Goal: Task Accomplishment & Management: Manage account settings

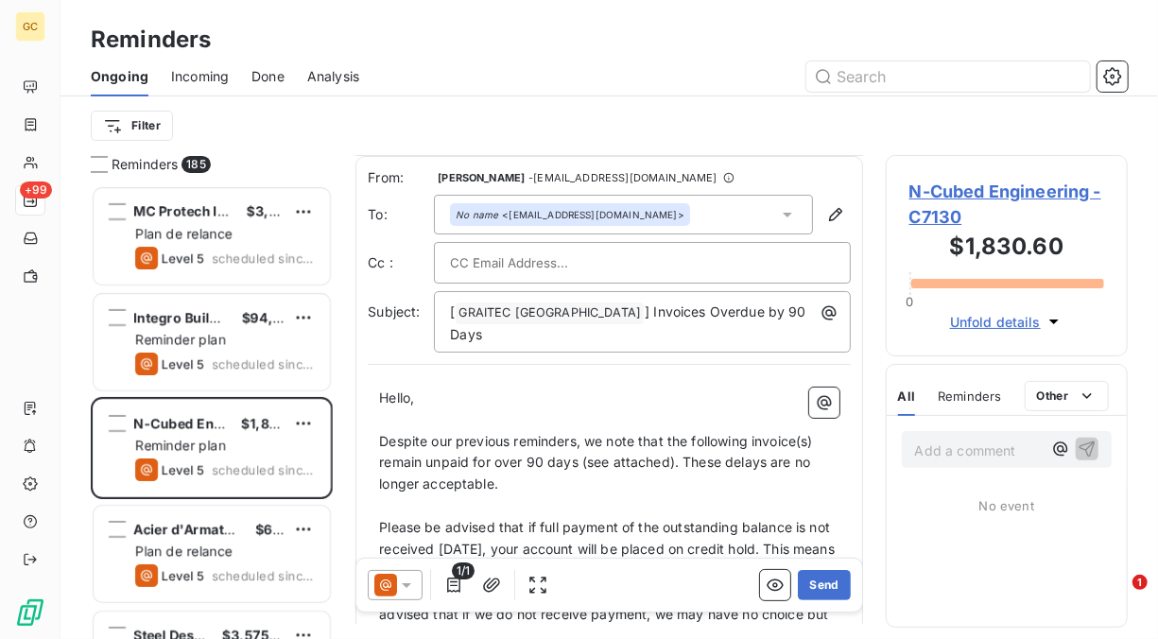
scroll to position [565, 0]
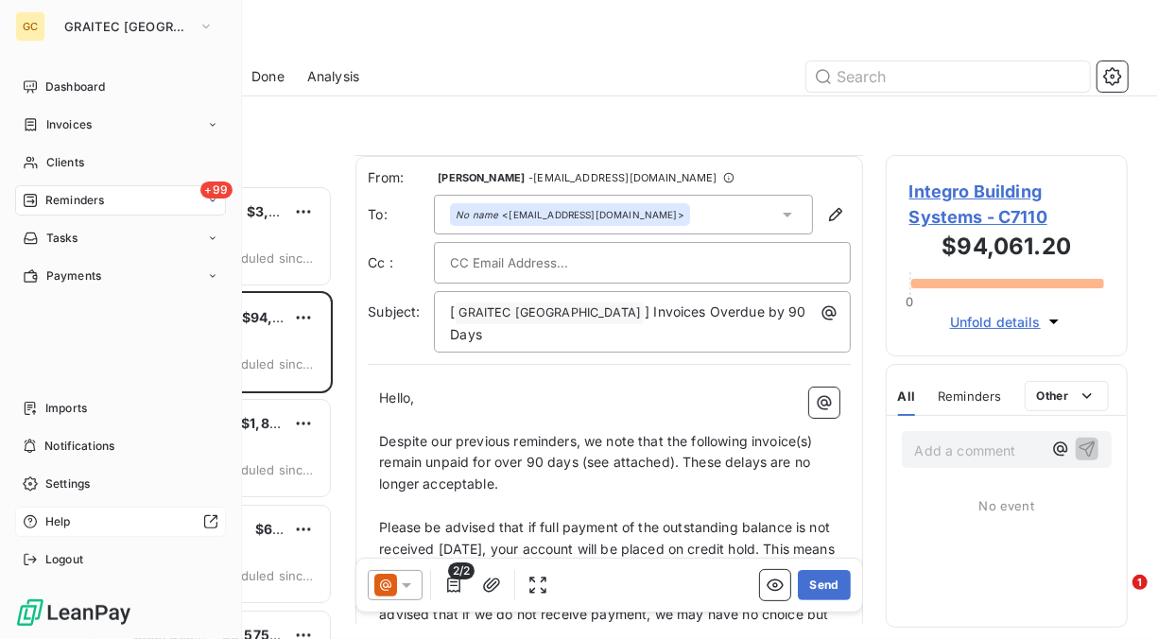
click at [62, 516] on span "Help" at bounding box center [58, 521] width 26 height 17
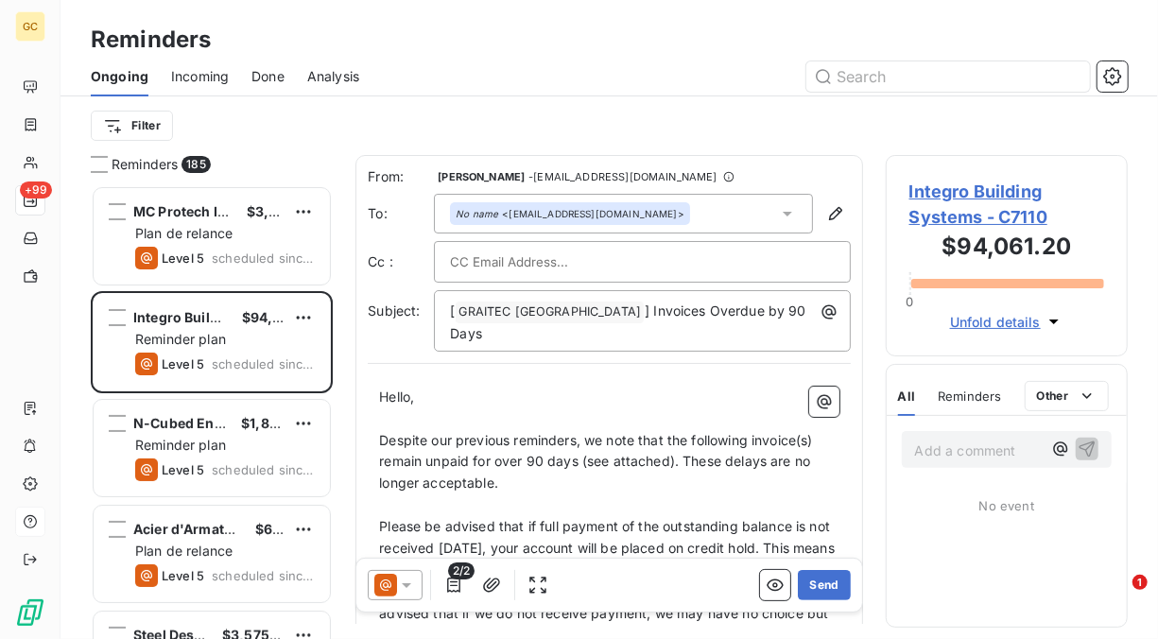
click at [200, 75] on span "Incoming" at bounding box center [200, 76] width 58 height 19
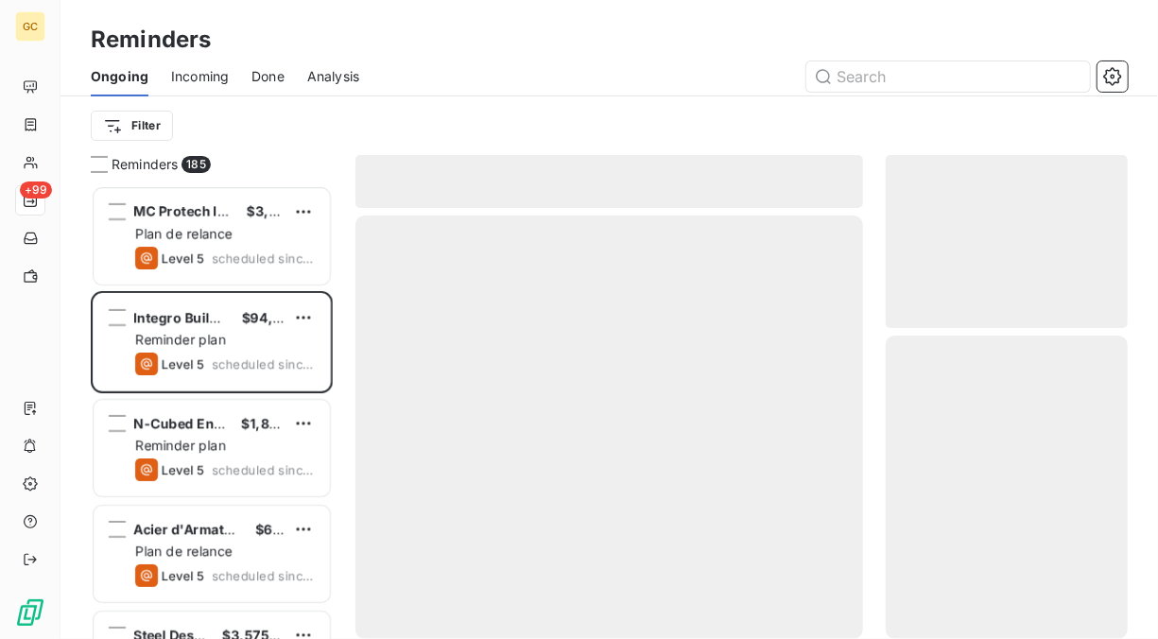
scroll to position [439, 227]
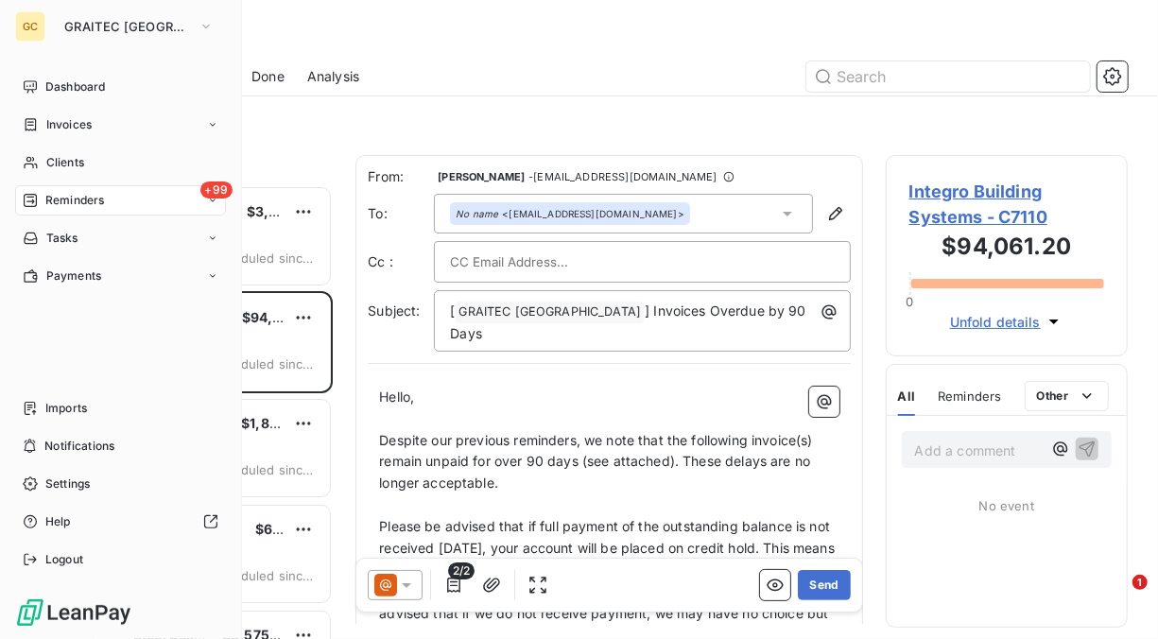
click at [88, 198] on span "Reminders" at bounding box center [74, 200] width 59 height 17
click at [109, 195] on div "+99 Reminders" at bounding box center [120, 200] width 211 height 30
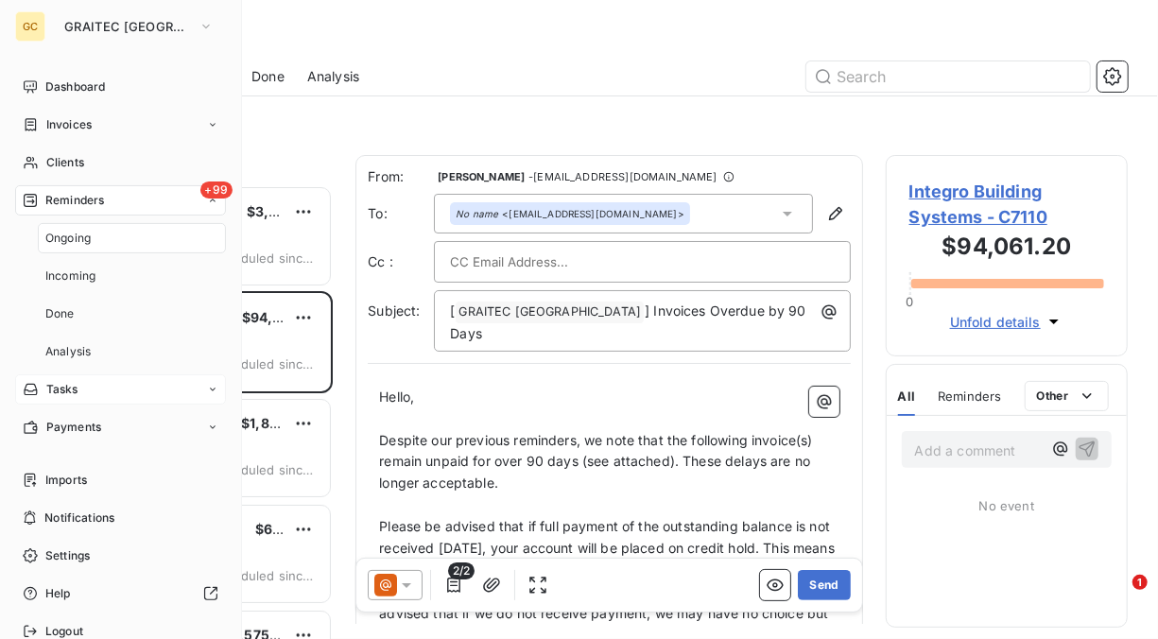
click at [105, 391] on div "Tasks" at bounding box center [120, 389] width 211 height 30
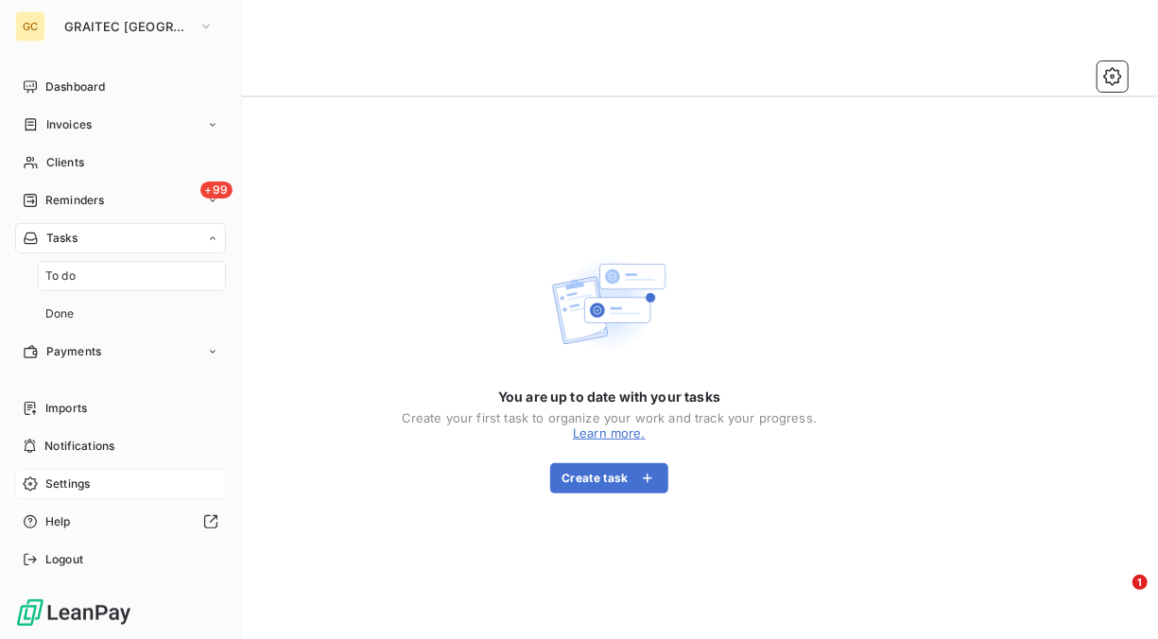
click at [78, 477] on span "Settings" at bounding box center [67, 484] width 44 height 17
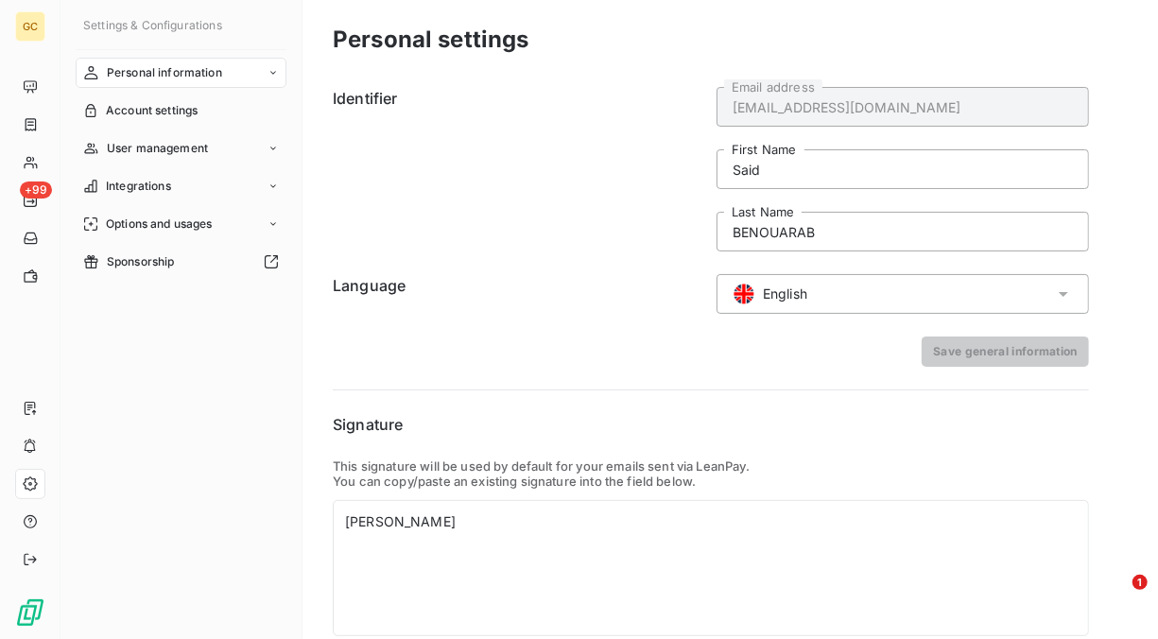
click at [1068, 293] on icon at bounding box center [1063, 294] width 19 height 19
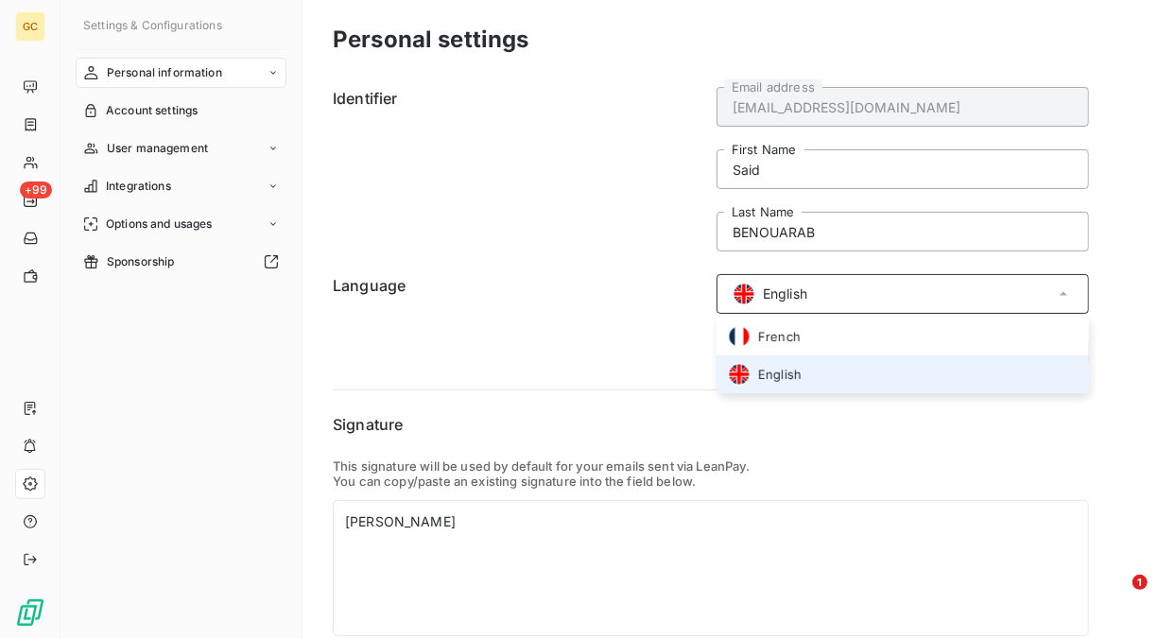
click at [1122, 273] on div "Personal settings Identifier [EMAIL_ADDRESS][DOMAIN_NAME] Email address Said Fi…" at bounding box center [731, 356] width 856 height 712
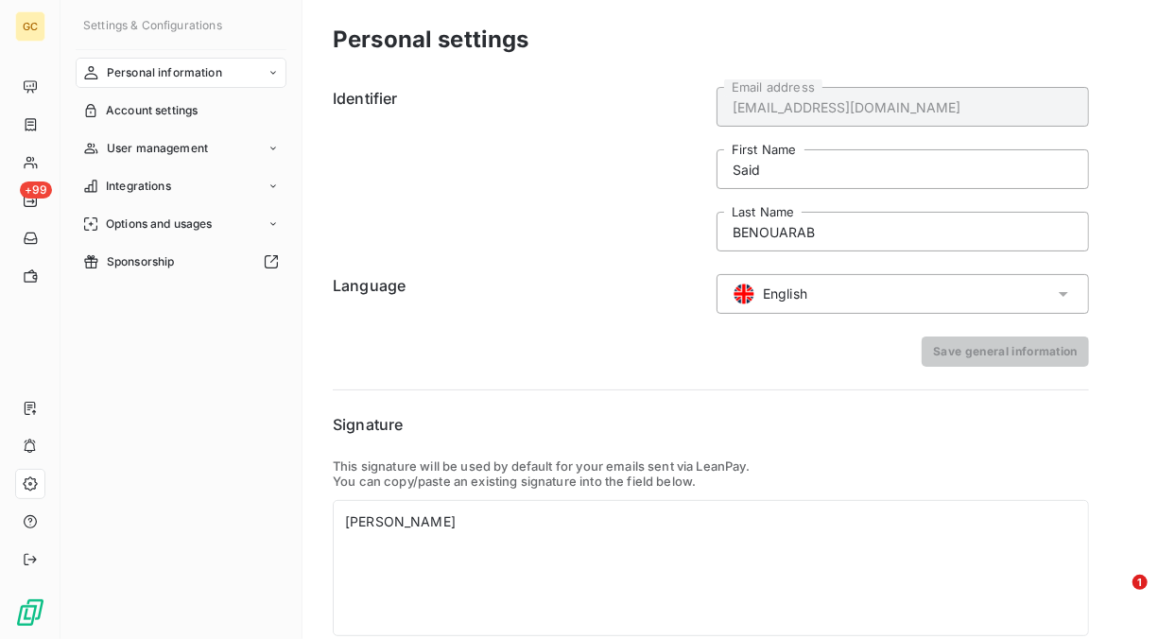
click at [1069, 290] on icon at bounding box center [1063, 294] width 19 height 19
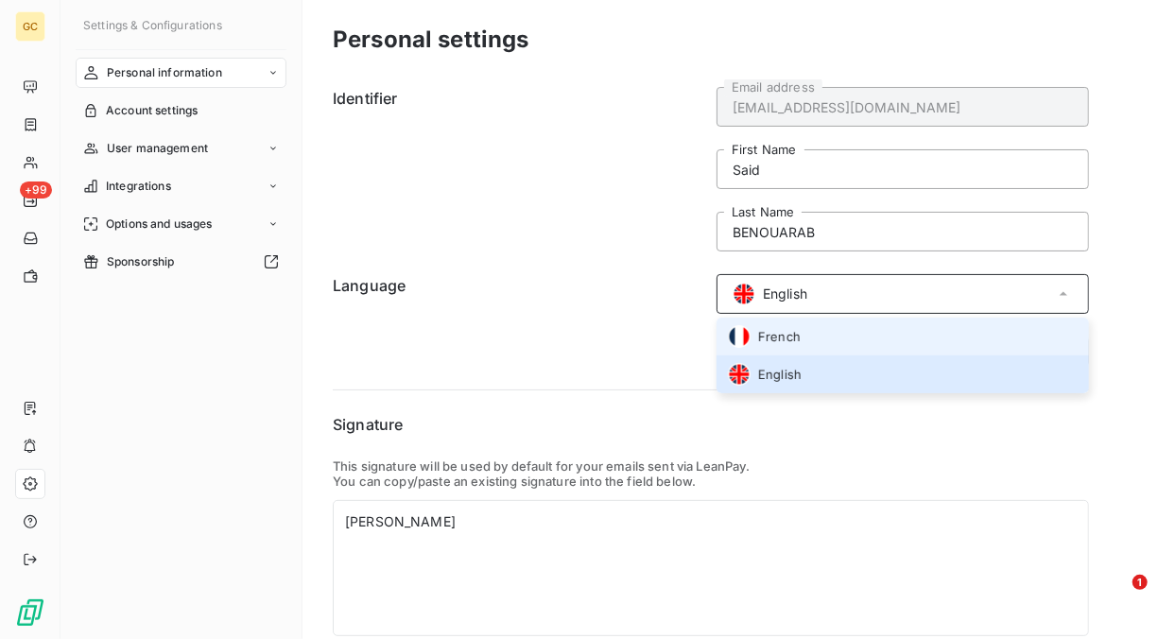
click at [811, 339] on li "French" at bounding box center [903, 337] width 373 height 38
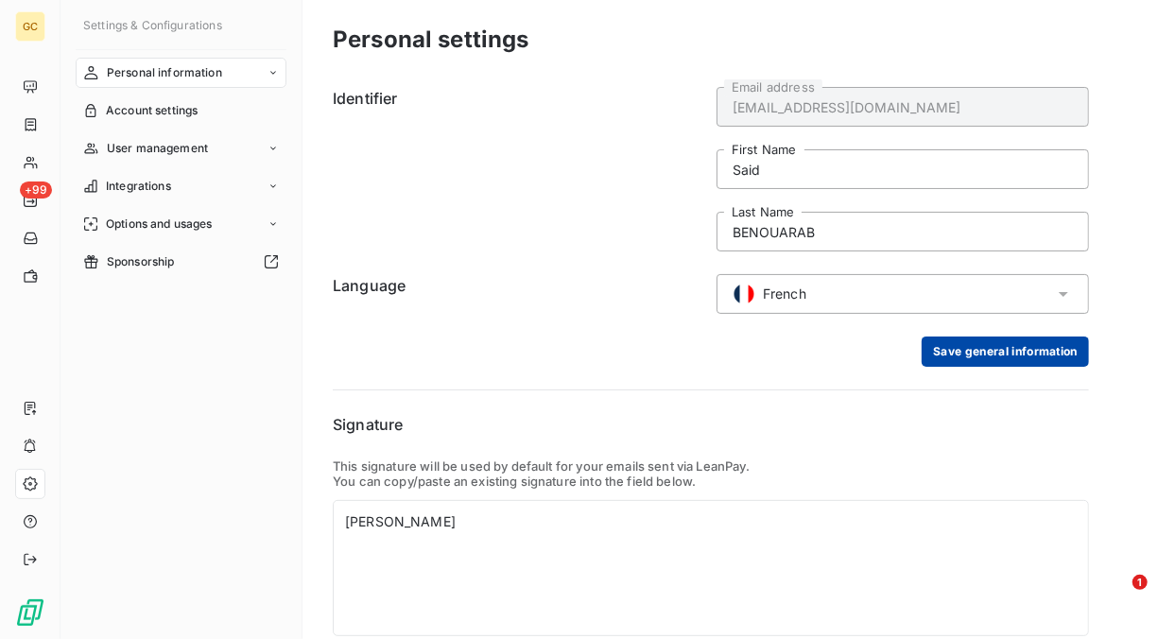
click at [986, 357] on button "Save general information" at bounding box center [1005, 352] width 167 height 30
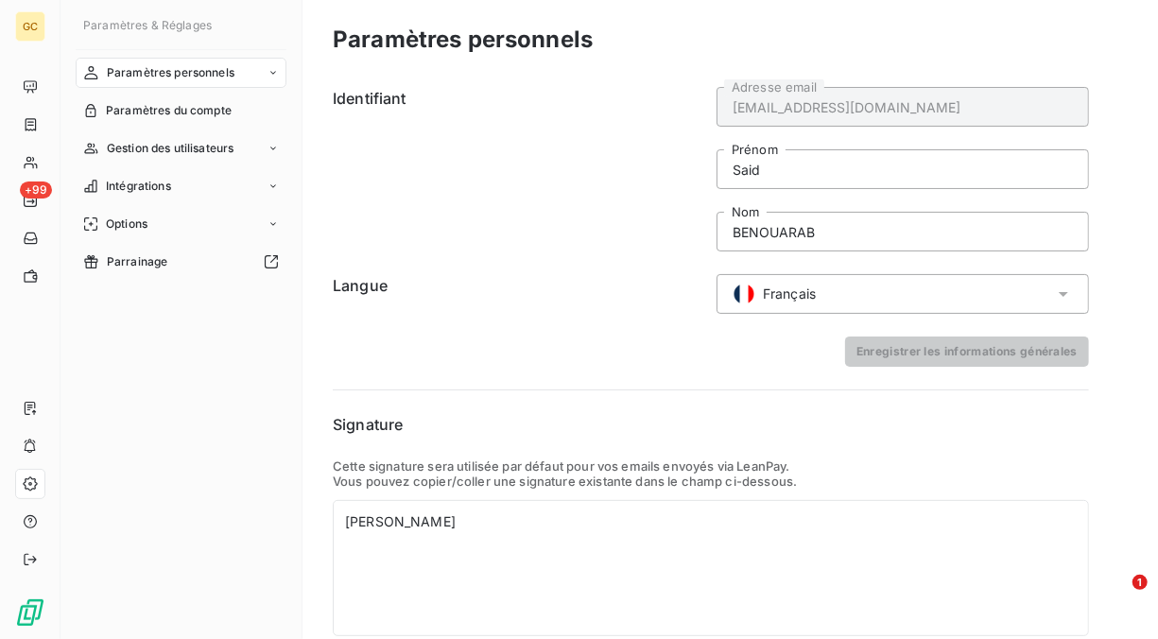
click at [1068, 290] on icon at bounding box center [1063, 294] width 19 height 19
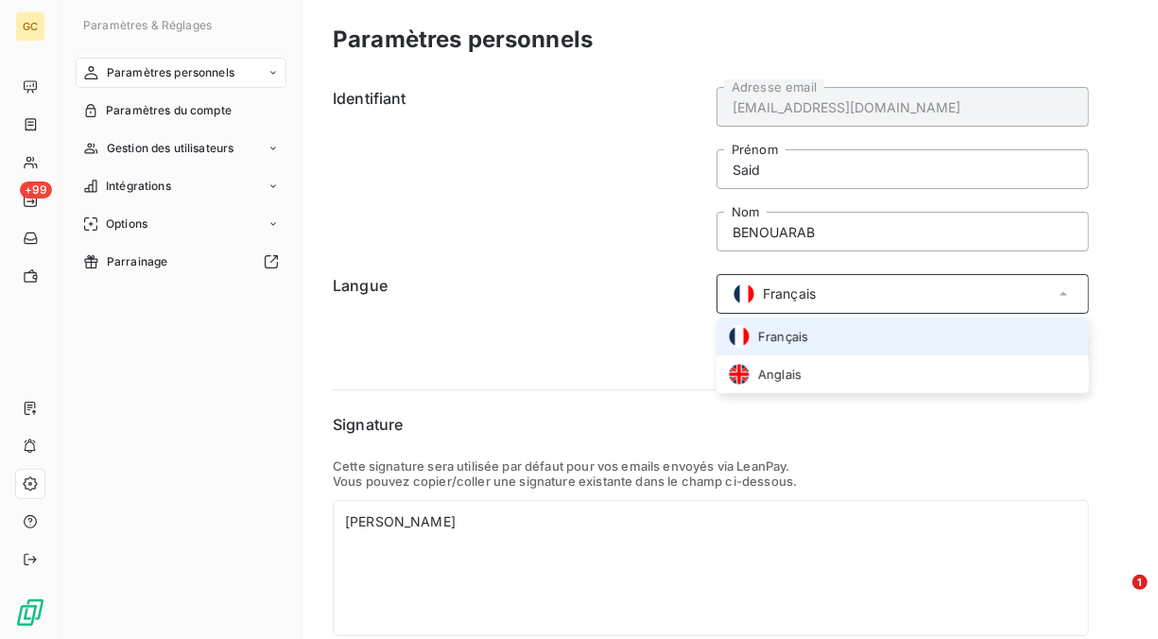
click at [1117, 284] on div "Paramètres personnels Identifiant [EMAIL_ADDRESS][DOMAIN_NAME] Adresse email Sa…" at bounding box center [731, 356] width 856 height 712
